Goal: Information Seeking & Learning: Find contact information

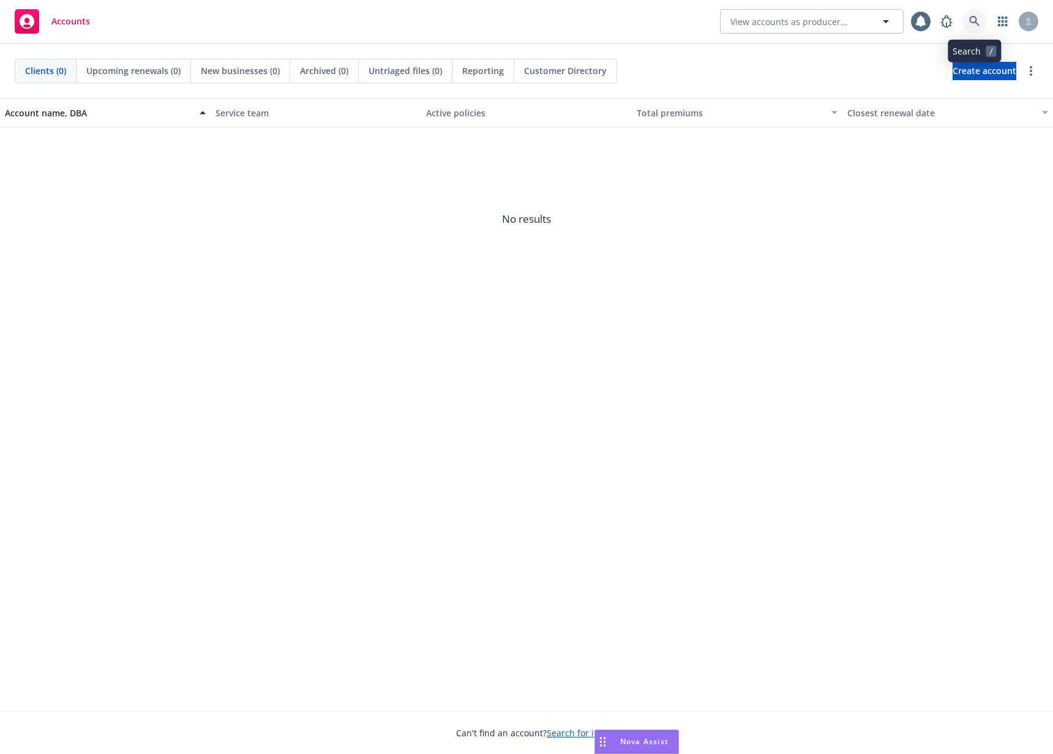
click at [969, 15] on link at bounding box center [975, 21] width 24 height 24
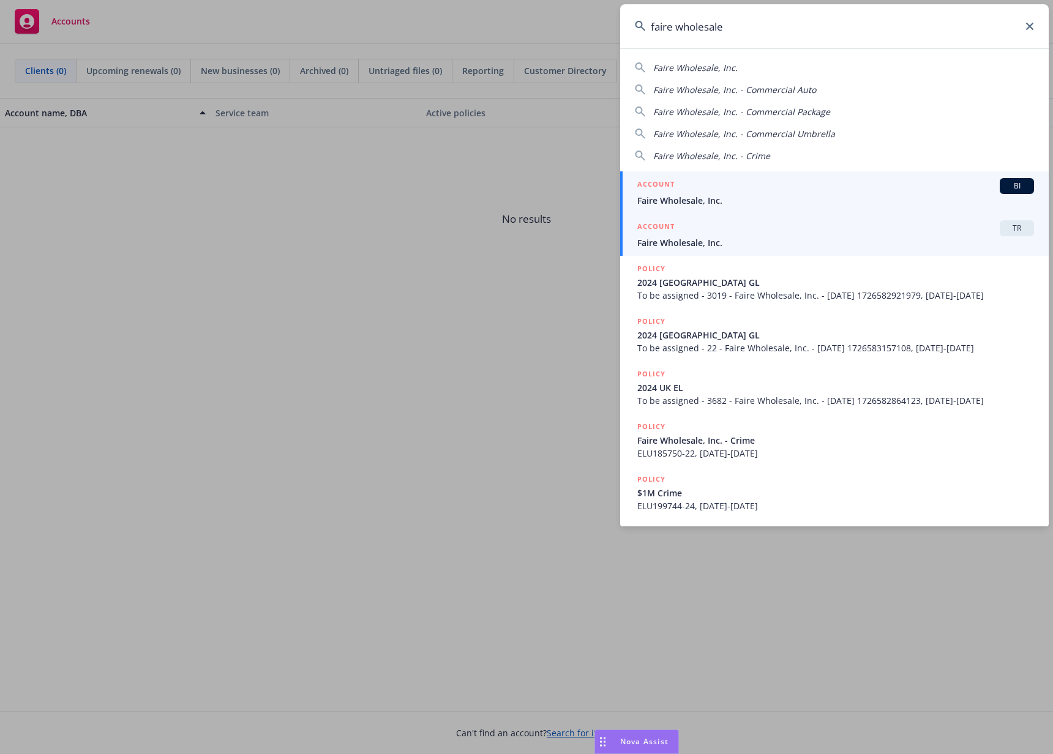
type input "faire wholesale"
click at [739, 233] on div "ACCOUNT TR" at bounding box center [835, 228] width 397 height 16
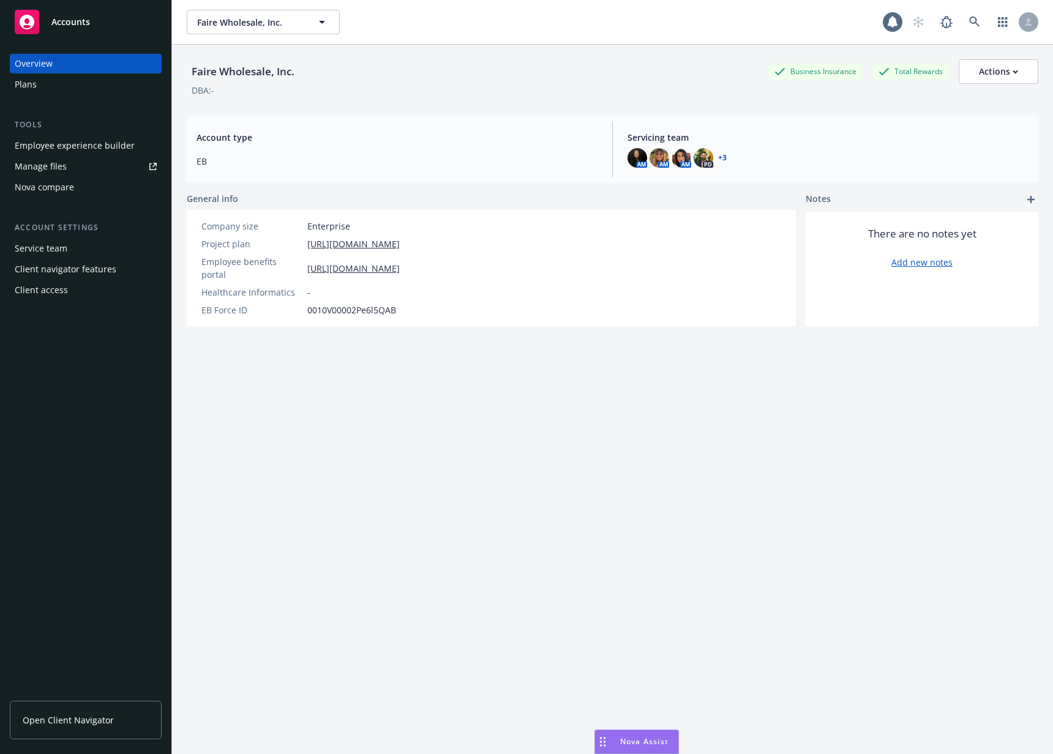
click at [73, 291] on div "Client access" at bounding box center [86, 290] width 142 height 20
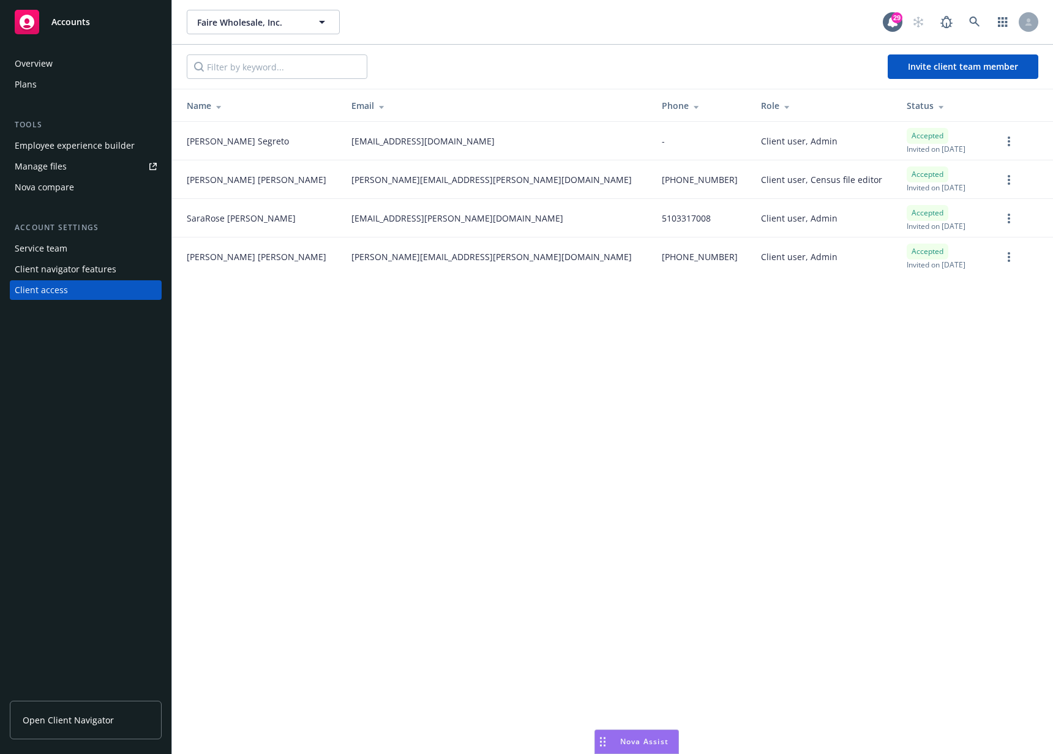
click at [69, 252] on div "Service team" at bounding box center [86, 249] width 142 height 20
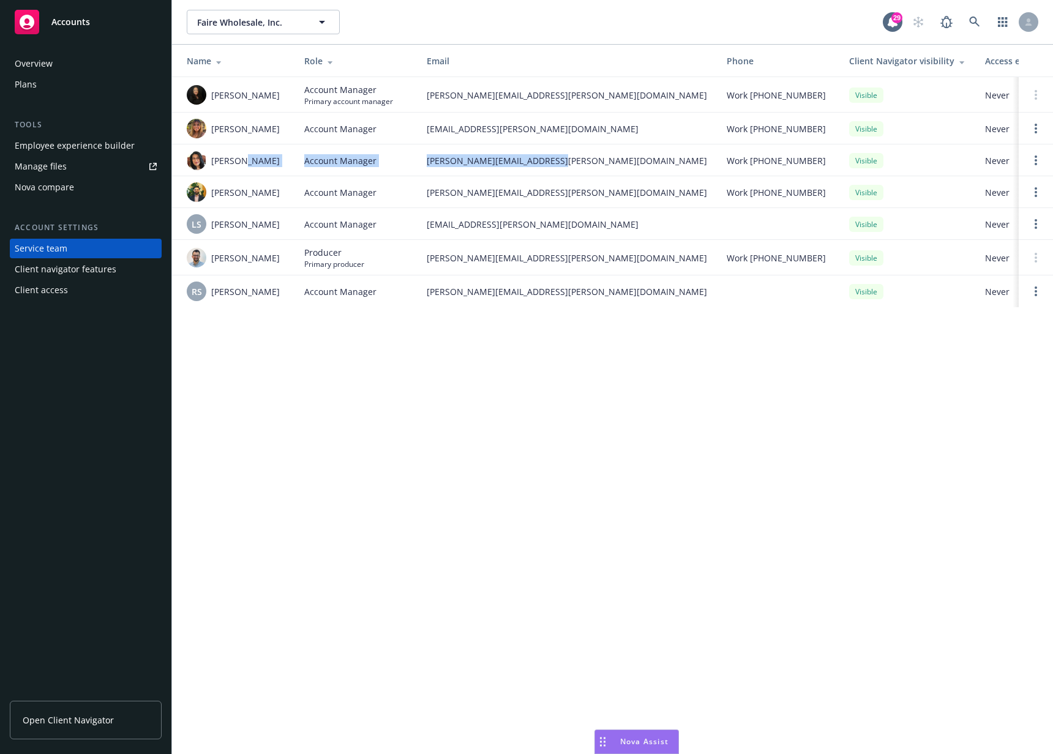
drag, startPoint x: 242, startPoint y: 165, endPoint x: 560, endPoint y: 161, distance: 317.8
click at [560, 161] on tr "[PERSON_NAME] Account Manager [PERSON_NAME][EMAIL_ADDRESS][PERSON_NAME][DOMAIN_…" at bounding box center [658, 161] width 972 height 32
click at [560, 161] on span "[PERSON_NAME][EMAIL_ADDRESS][PERSON_NAME][DOMAIN_NAME]" at bounding box center [567, 160] width 280 height 13
click at [42, 288] on div "Client access" at bounding box center [41, 290] width 53 height 20
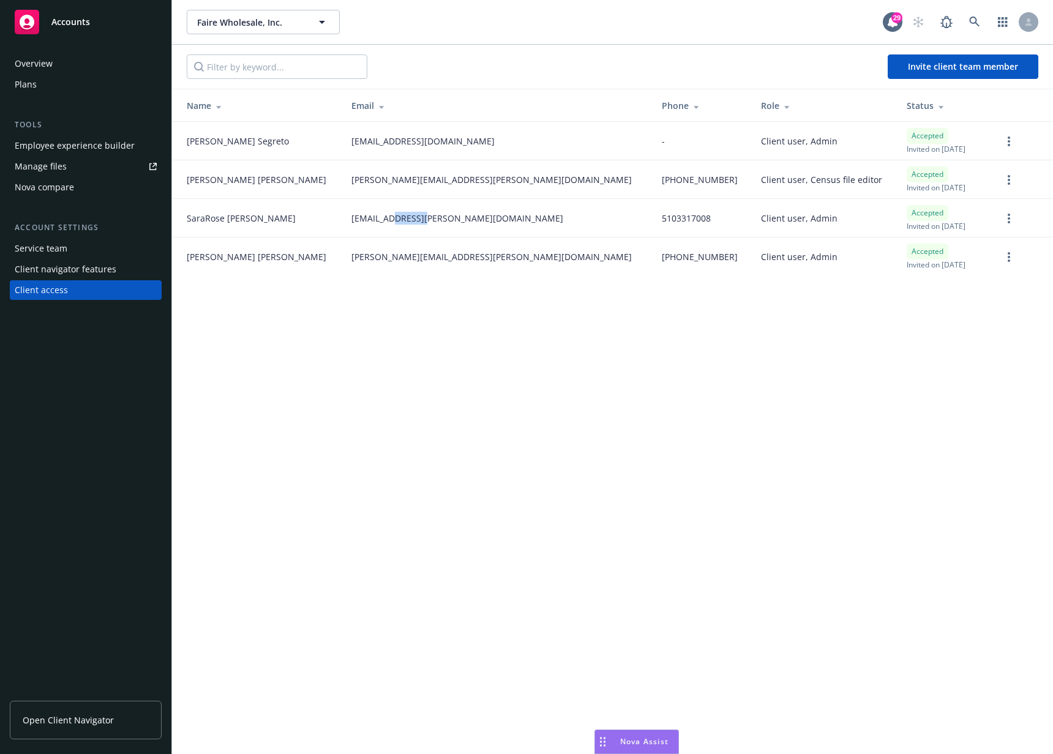
drag, startPoint x: 355, startPoint y: 222, endPoint x: 387, endPoint y: 217, distance: 32.1
click at [387, 217] on span "[EMAIL_ADDRESS][PERSON_NAME][DOMAIN_NAME]" at bounding box center [457, 218] width 212 height 13
click at [78, 250] on div "Service team" at bounding box center [86, 249] width 142 height 20
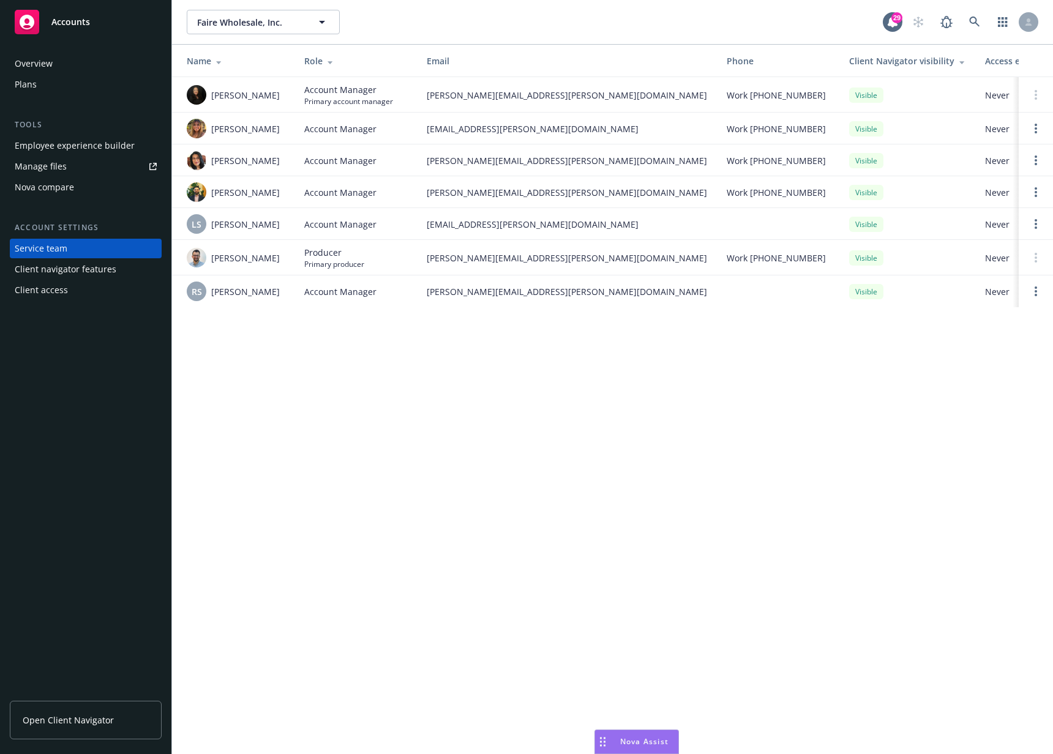
click at [43, 295] on div "Client access" at bounding box center [41, 290] width 53 height 20
